Goal: Information Seeking & Learning: Learn about a topic

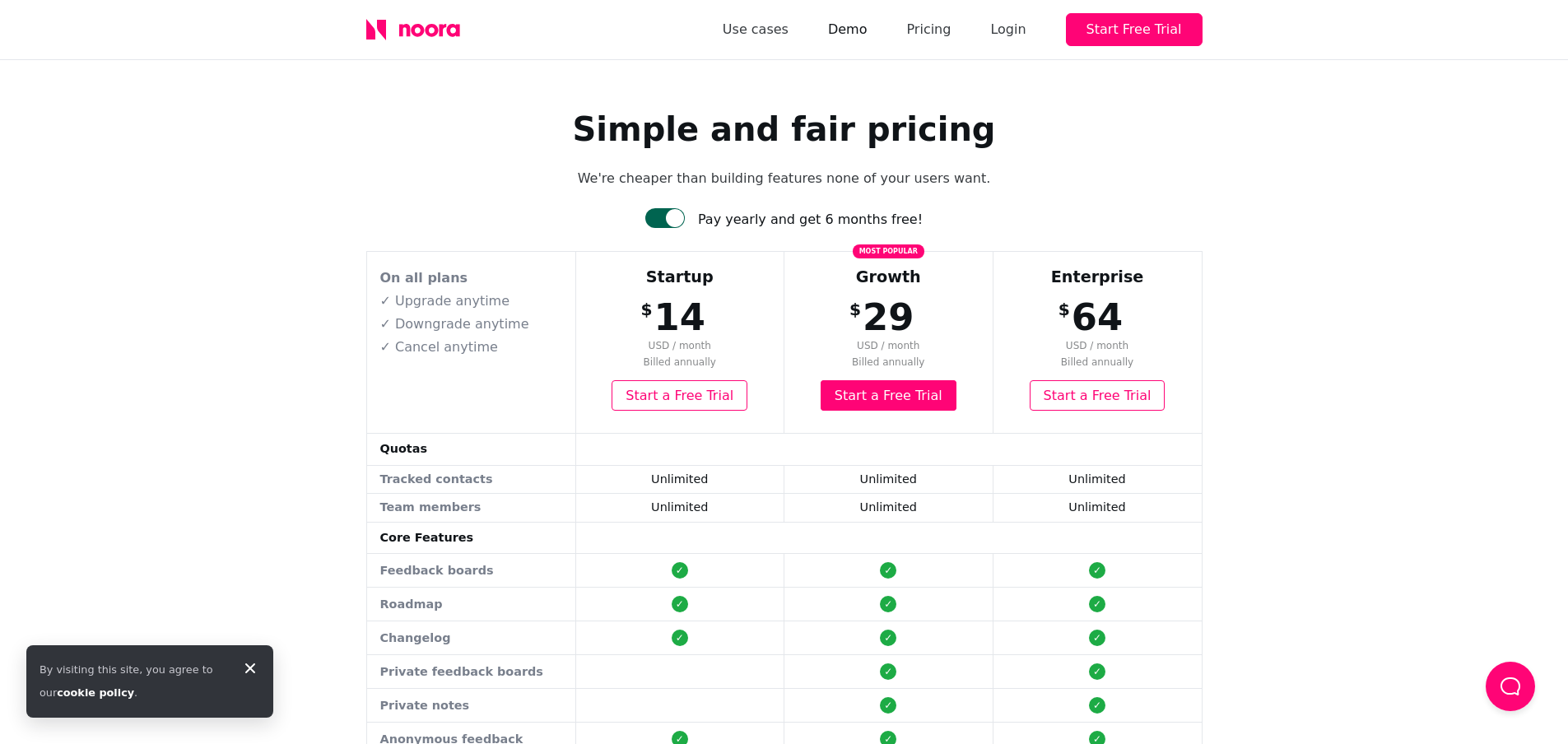
click at [868, 20] on link "Demo" at bounding box center [847, 29] width 39 height 23
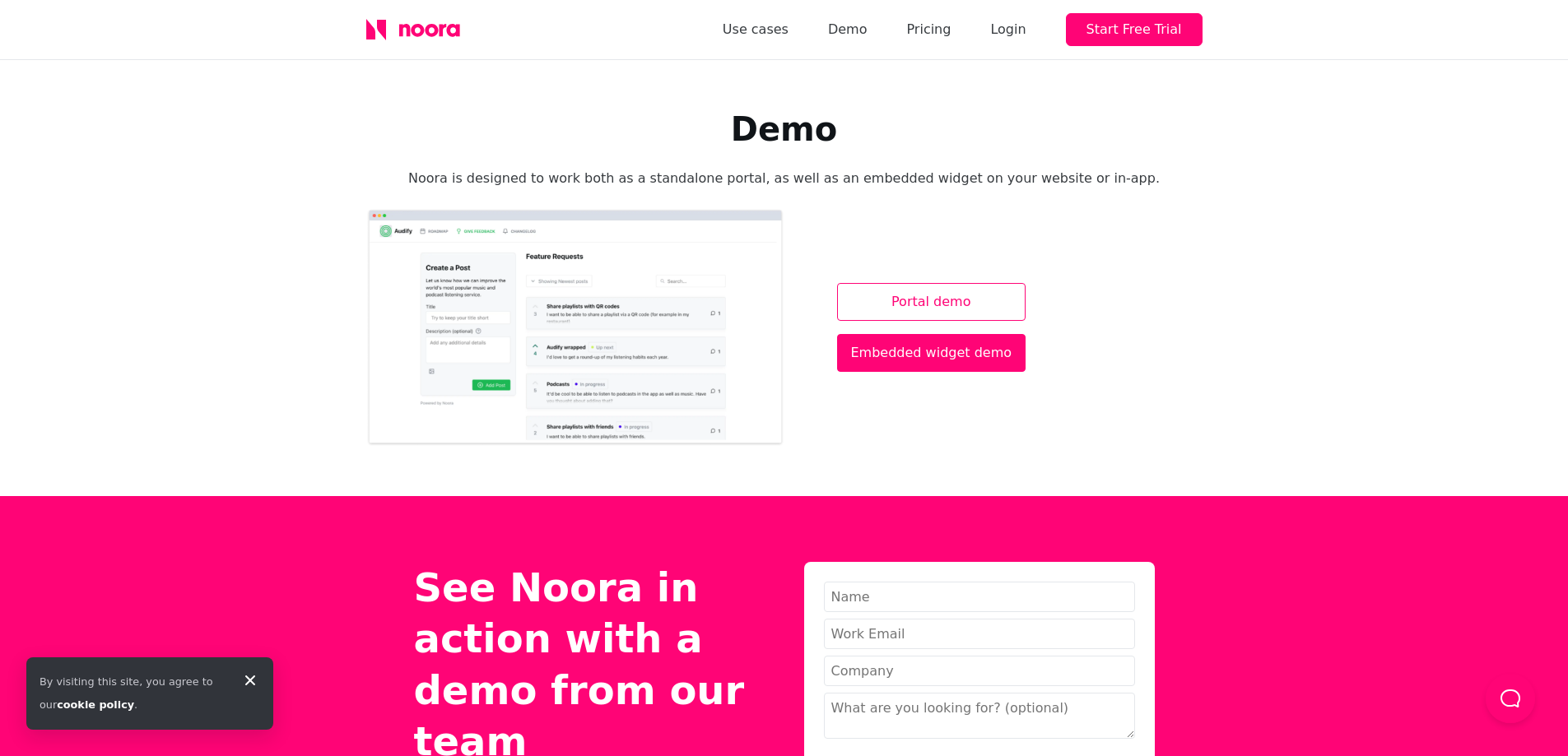
click at [914, 291] on link "Portal demo" at bounding box center [931, 302] width 189 height 38
click at [400, 24] on icon at bounding box center [404, 29] width 11 height 13
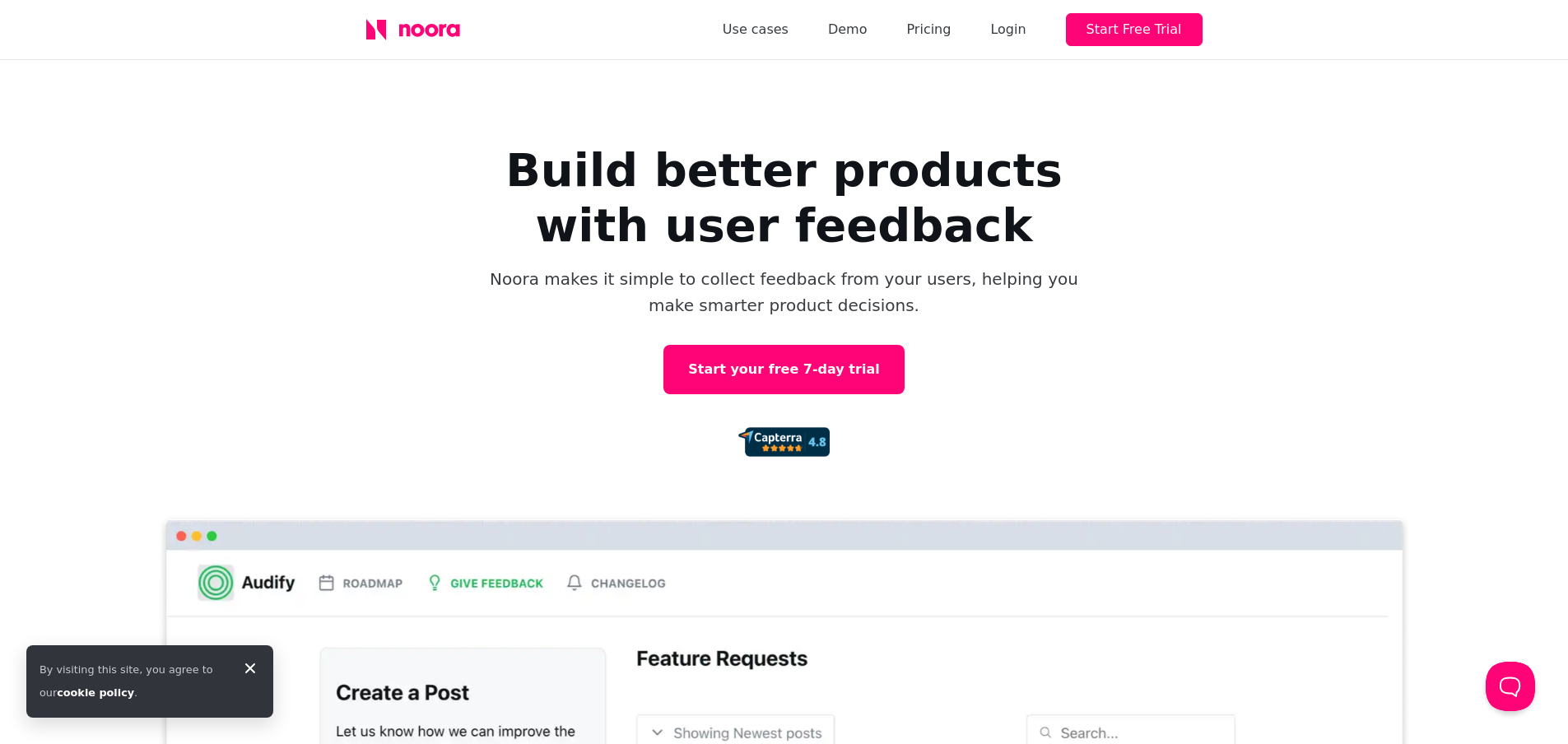
click at [245, 664] on icon at bounding box center [250, 668] width 20 height 20
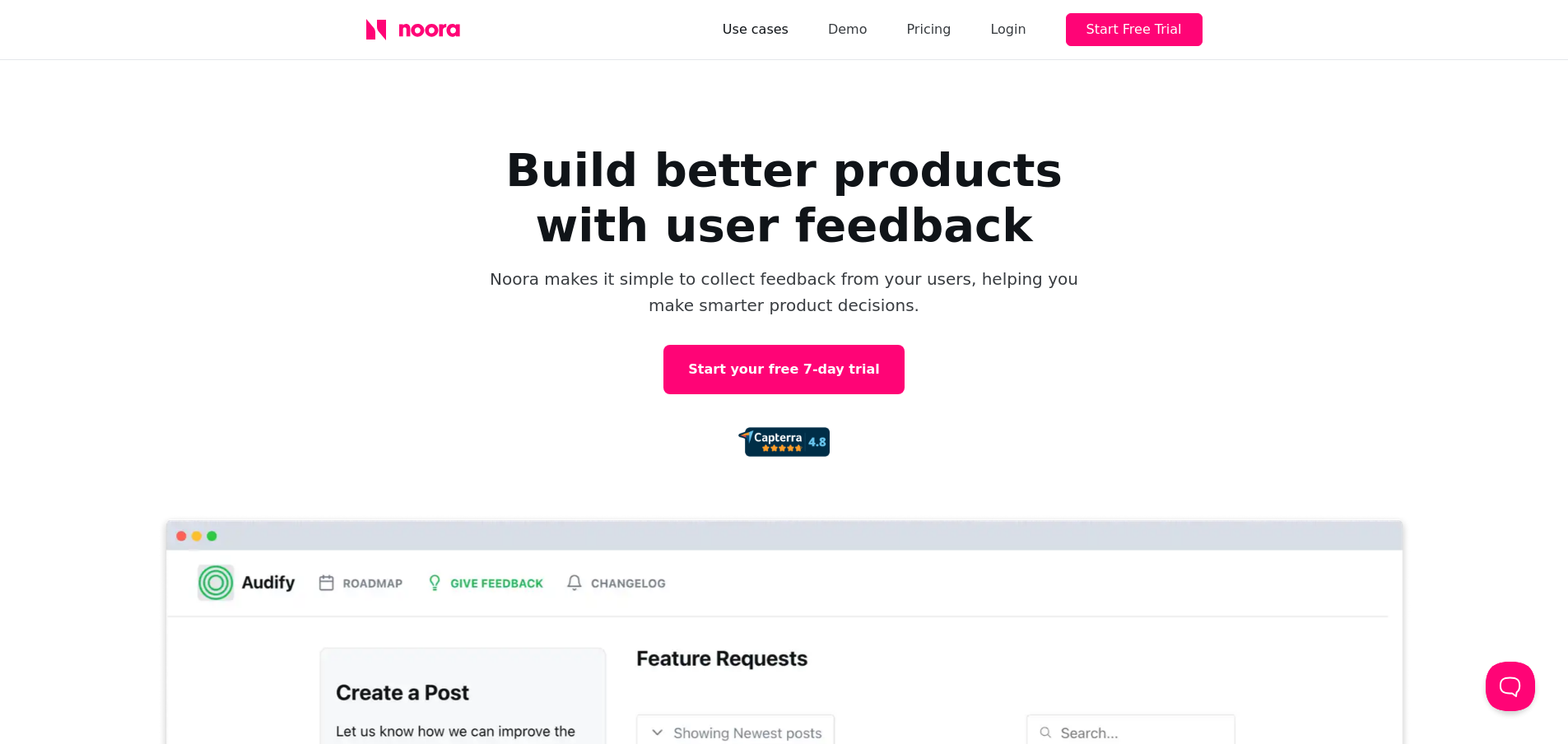
click at [788, 37] on link "Use cases" at bounding box center [755, 29] width 66 height 23
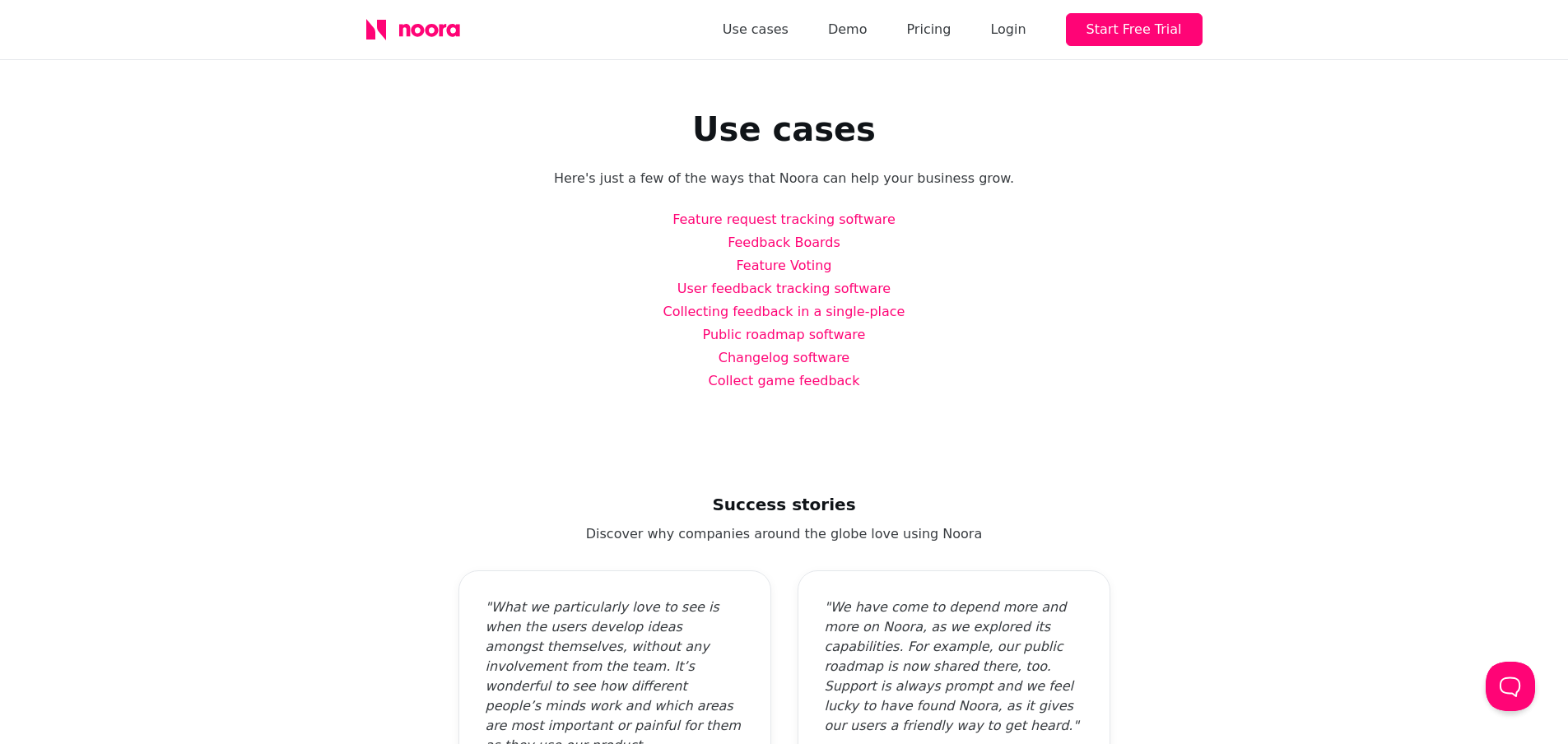
click at [867, 44] on div "Use cases Demo Pricing Login Start Free Trial" at bounding box center [963, 29] width 480 height 33
click at [868, 39] on link "Demo" at bounding box center [847, 29] width 39 height 23
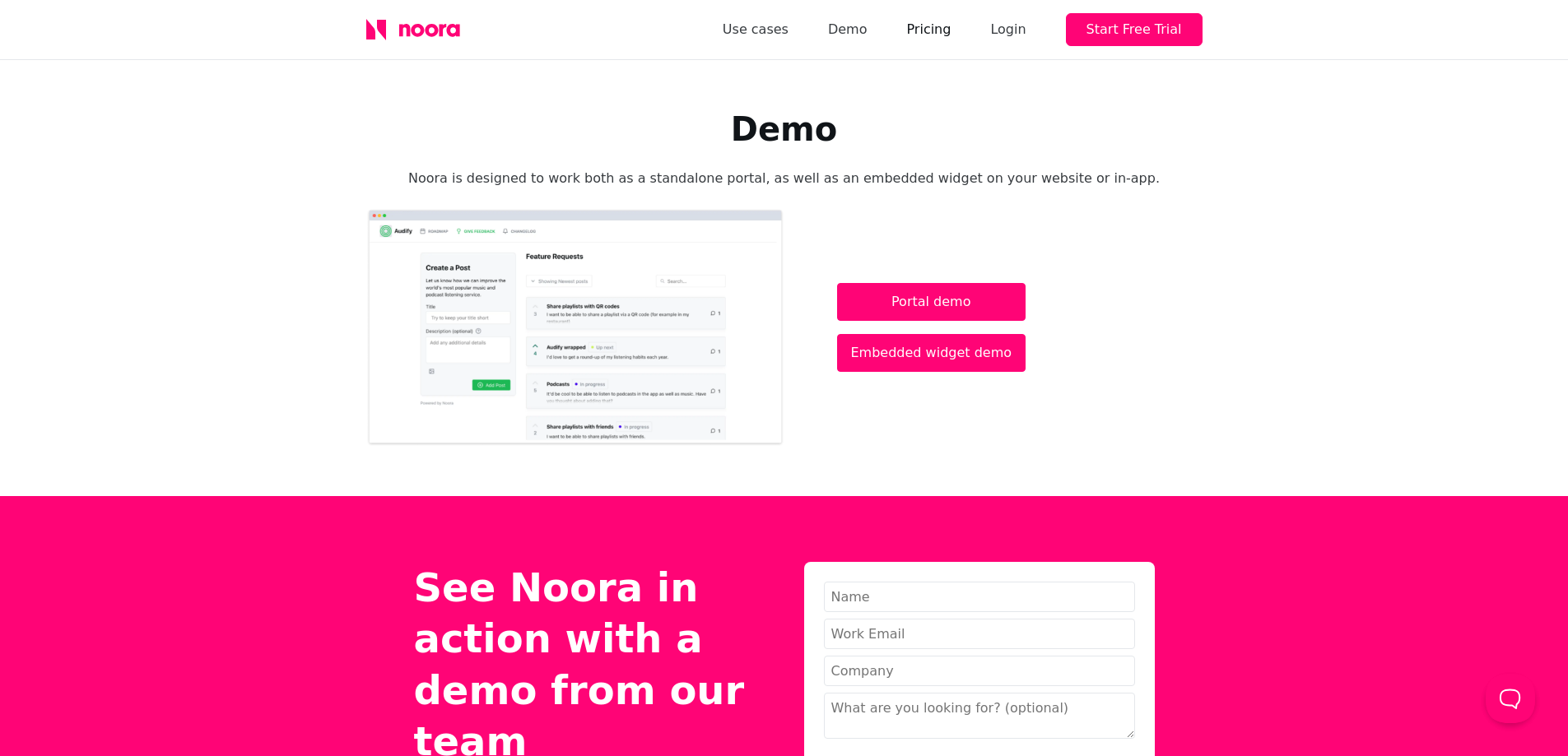
click at [946, 27] on link "Pricing" at bounding box center [927, 29] width 44 height 24
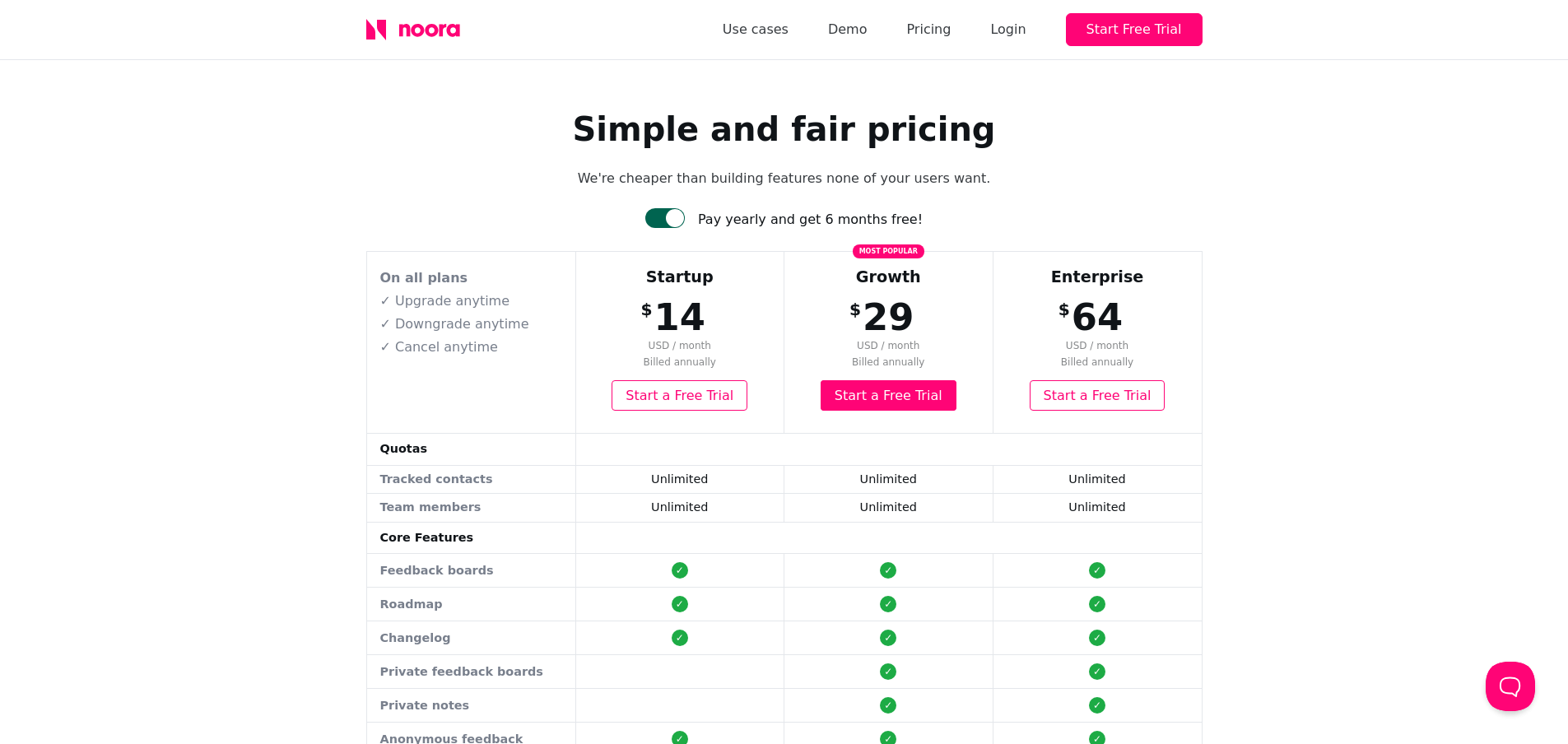
click at [730, 211] on div "Pay yearly and get 6 months free!" at bounding box center [810, 220] width 224 height 23
drag, startPoint x: 261, startPoint y: 270, endPoint x: 442, endPoint y: 45, distance: 288.8
click at [261, 270] on div "Simple and fair pricing We're cheaper than building features none of your users…" at bounding box center [784, 713] width 1568 height 1306
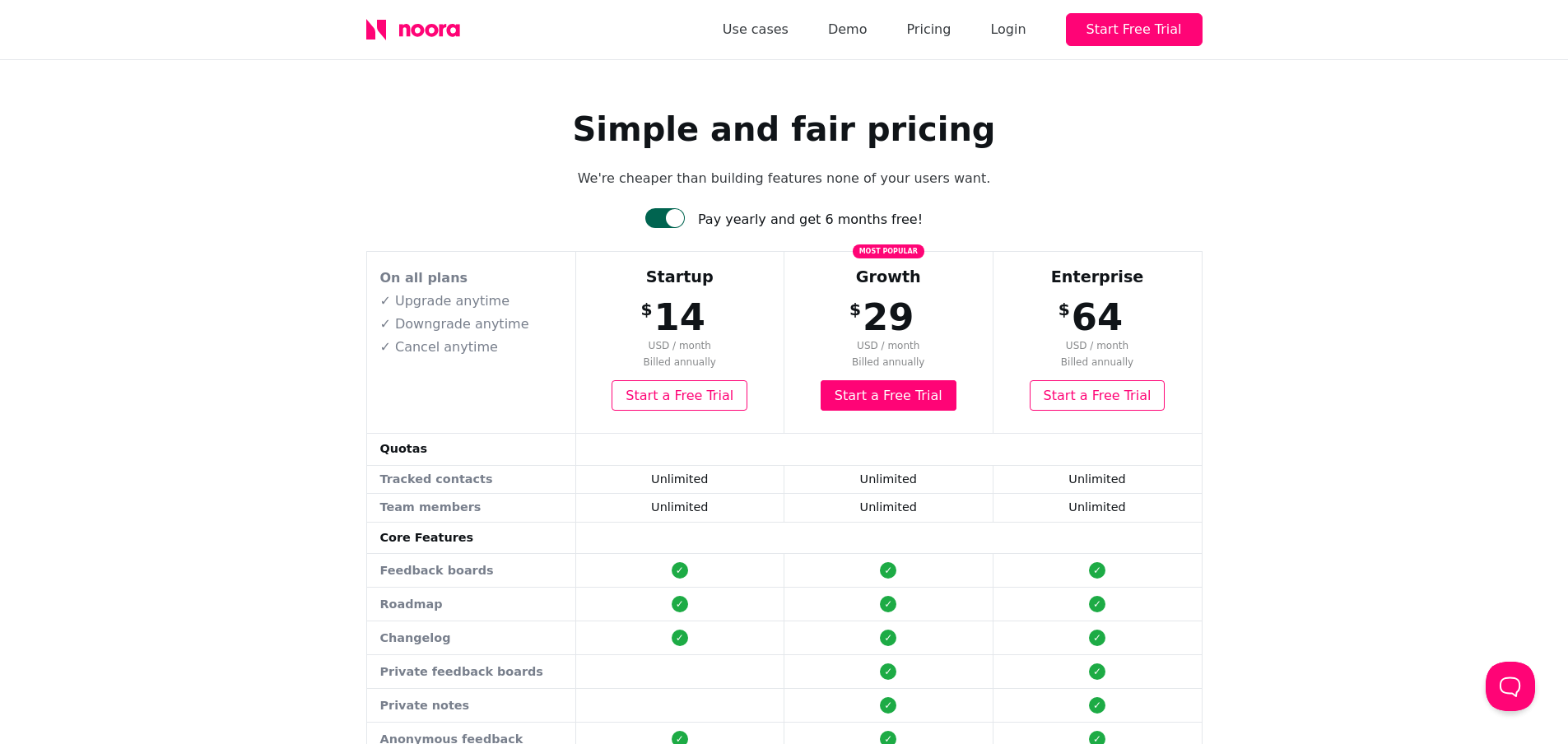
click at [763, 210] on div "Pay yearly and get 6 months free!" at bounding box center [810, 220] width 224 height 23
copy div "Pay yearly and get 6 months free!"
click at [684, 217] on div at bounding box center [675, 217] width 18 height 18
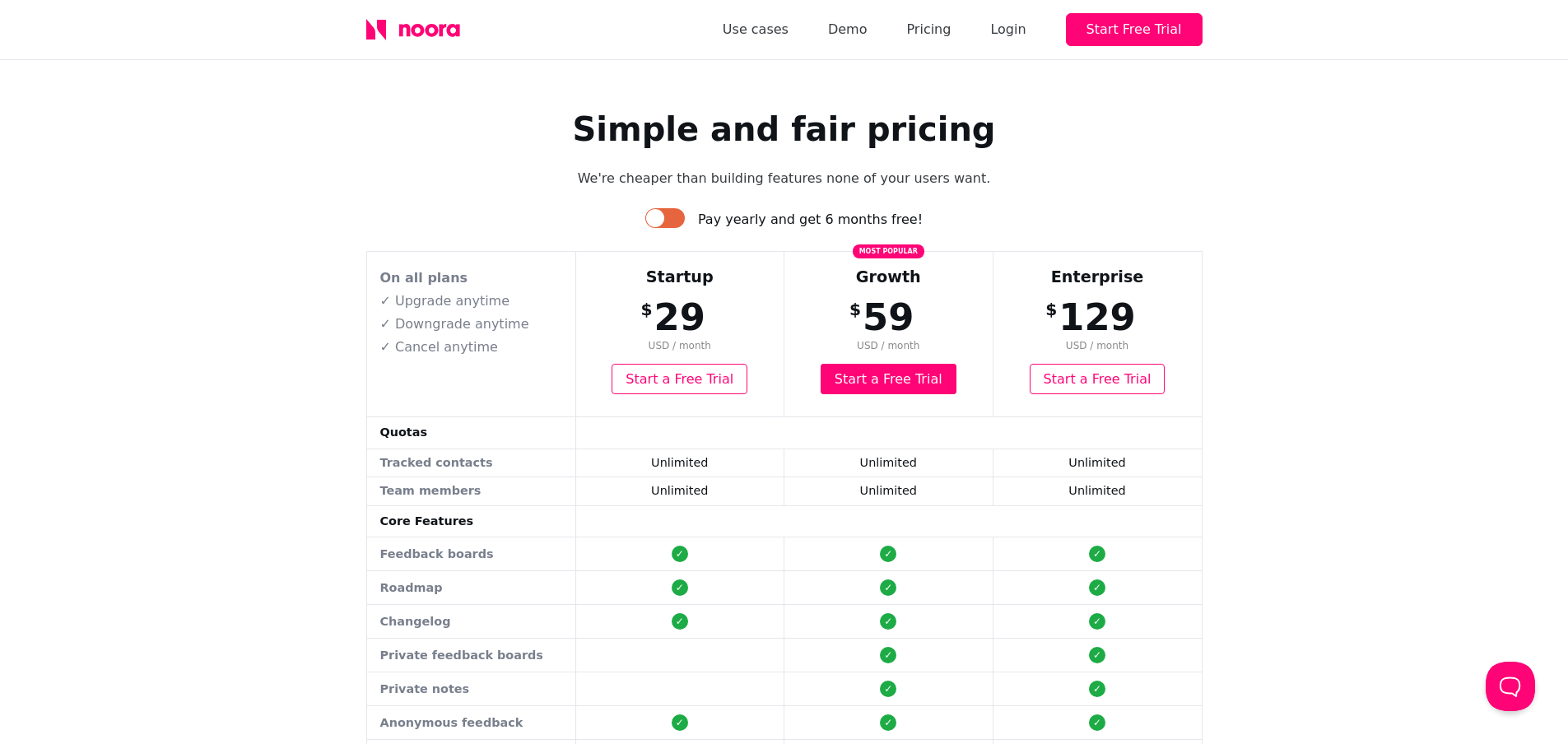
click at [501, 202] on div "Simple and fair pricing We're cheaper than building features none of your users…" at bounding box center [784, 705] width 836 height 1191
click at [1372, 317] on div "Simple and fair pricing We're cheaper than building features none of your users…" at bounding box center [784, 705] width 1568 height 1290
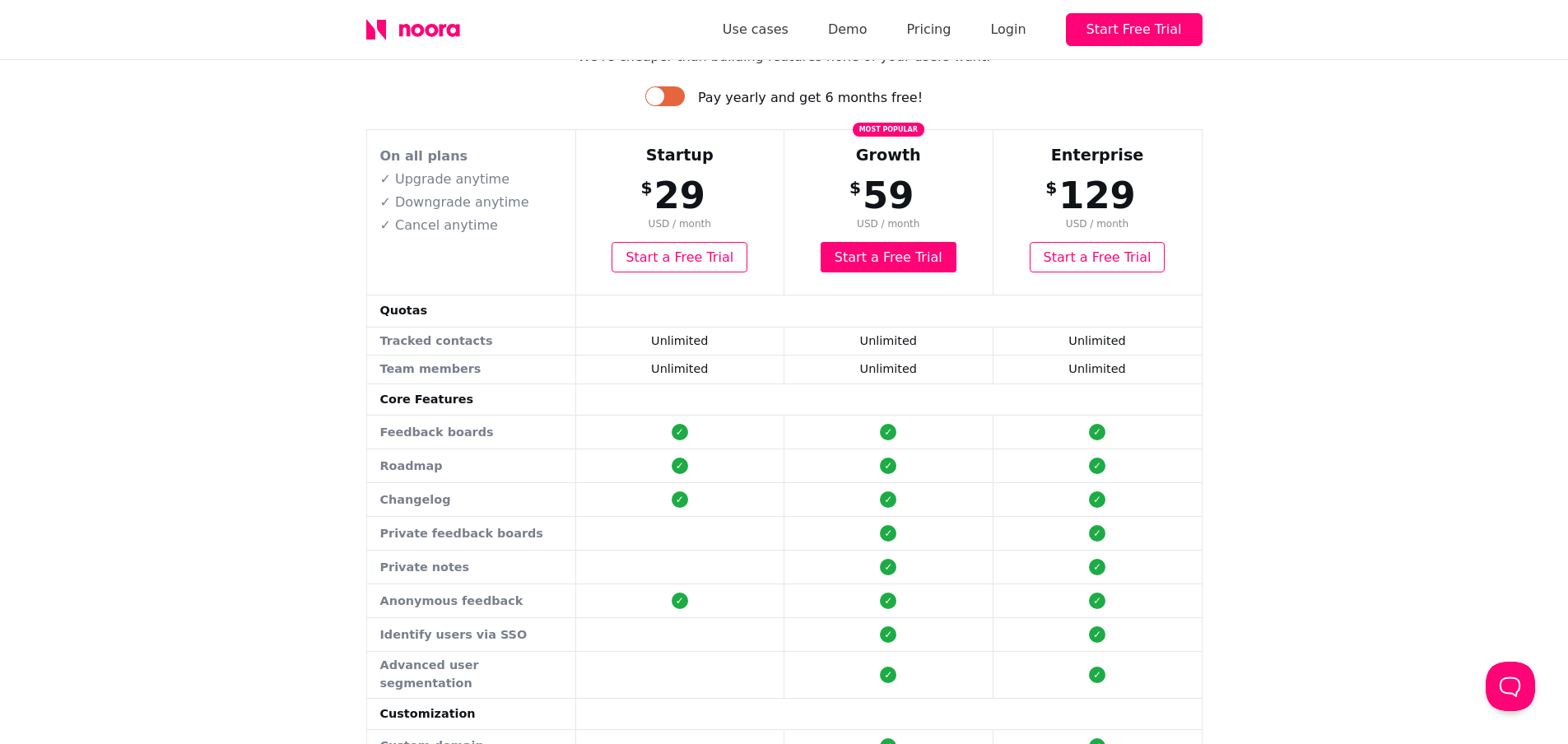
scroll to position [329, 0]
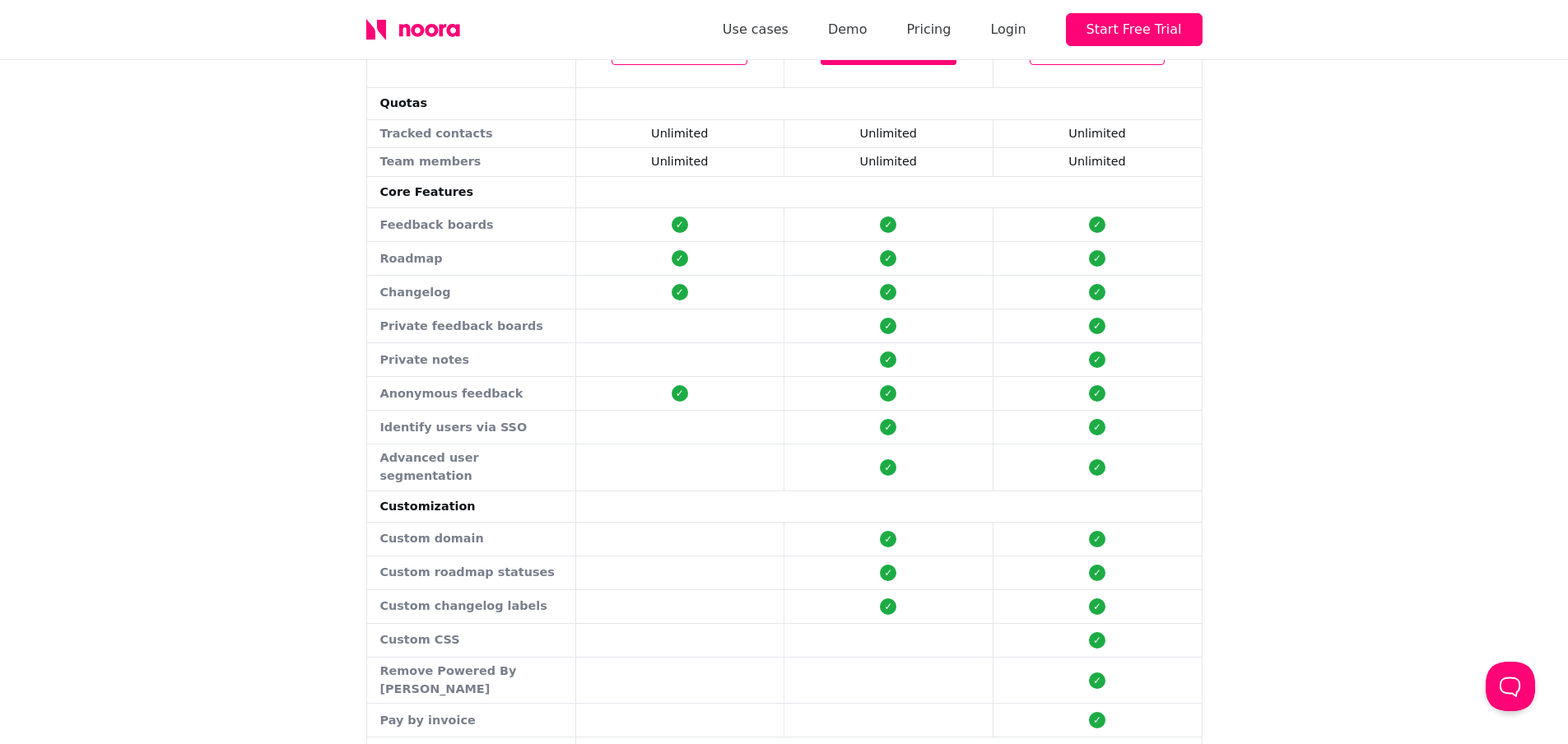
click at [518, 326] on td "Private feedback boards" at bounding box center [471, 326] width 209 height 33
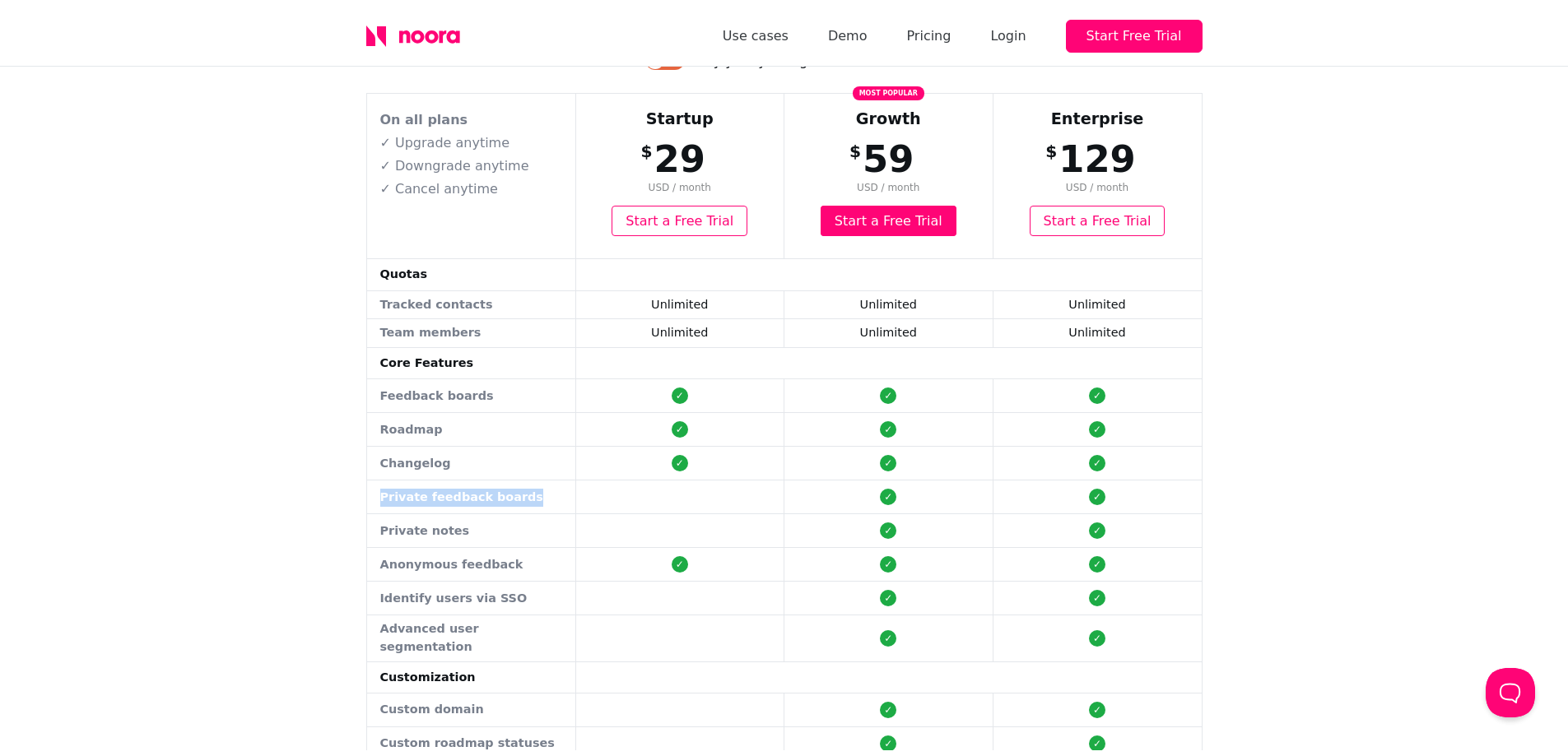
scroll to position [0, 0]
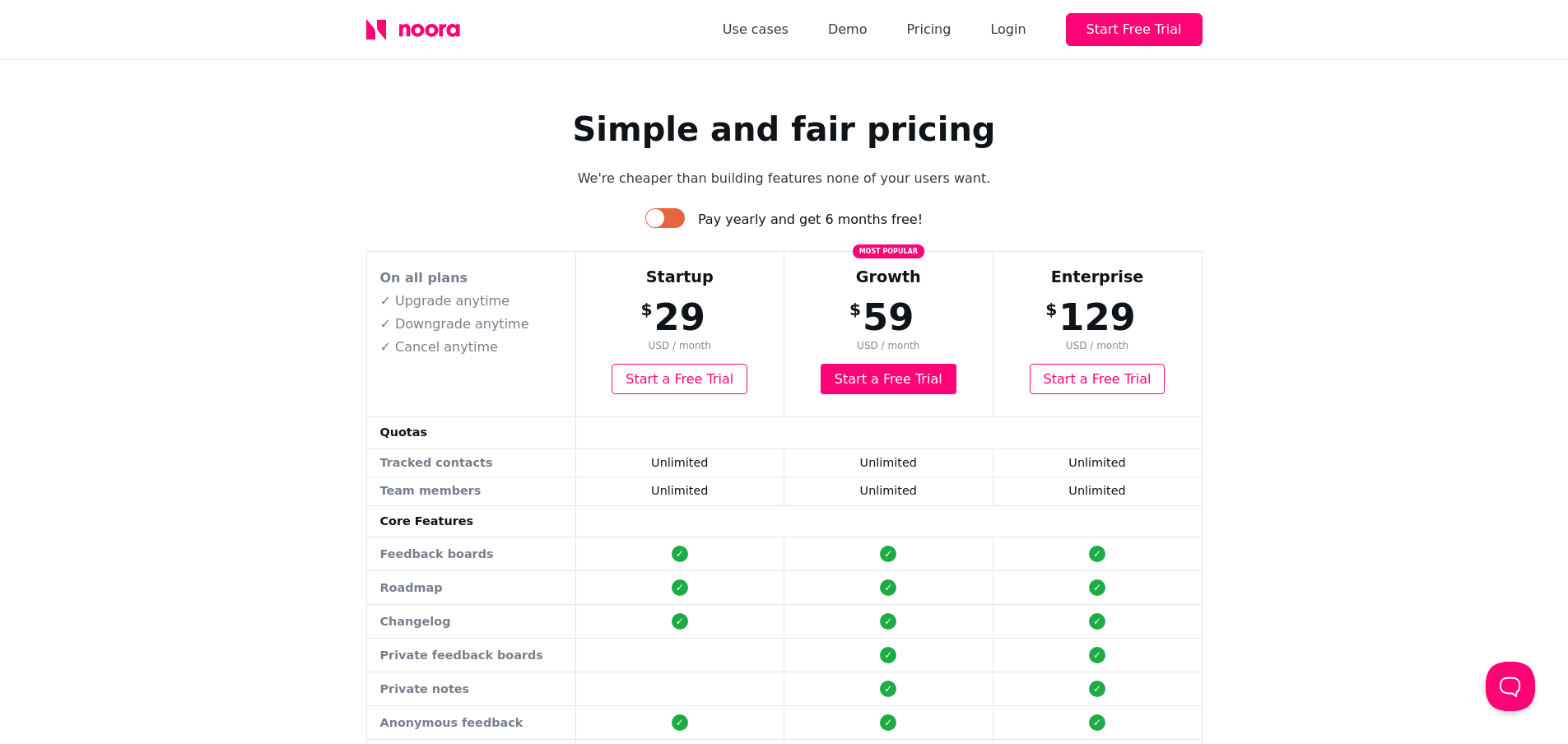
click at [852, 27] on div "Use cases Demo Pricing Login Start Free Trial" at bounding box center [963, 29] width 480 height 33
click at [859, 28] on link "Demo" at bounding box center [847, 29] width 39 height 23
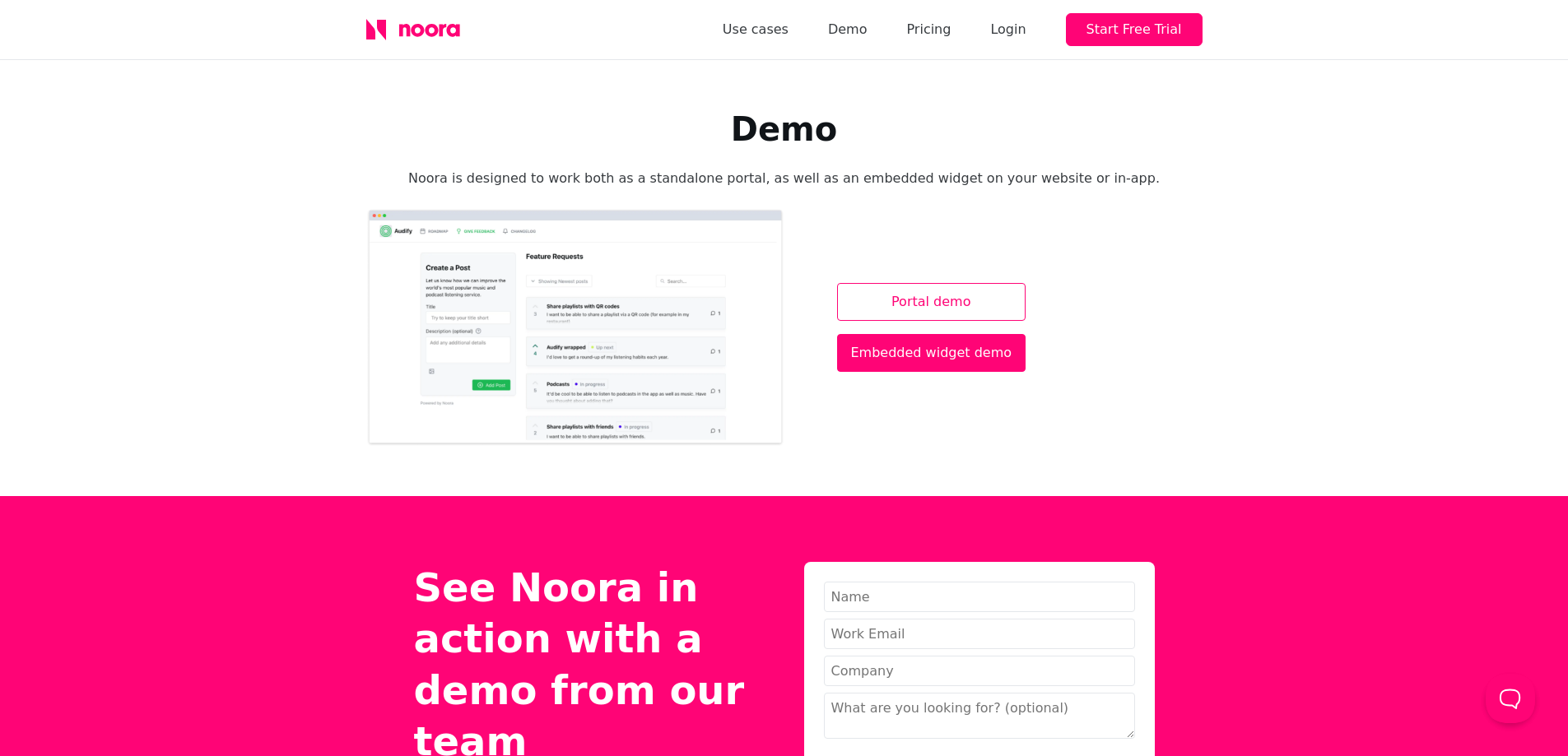
click at [894, 301] on link "Portal demo" at bounding box center [931, 302] width 189 height 38
